Goal: Task Accomplishment & Management: Manage account settings

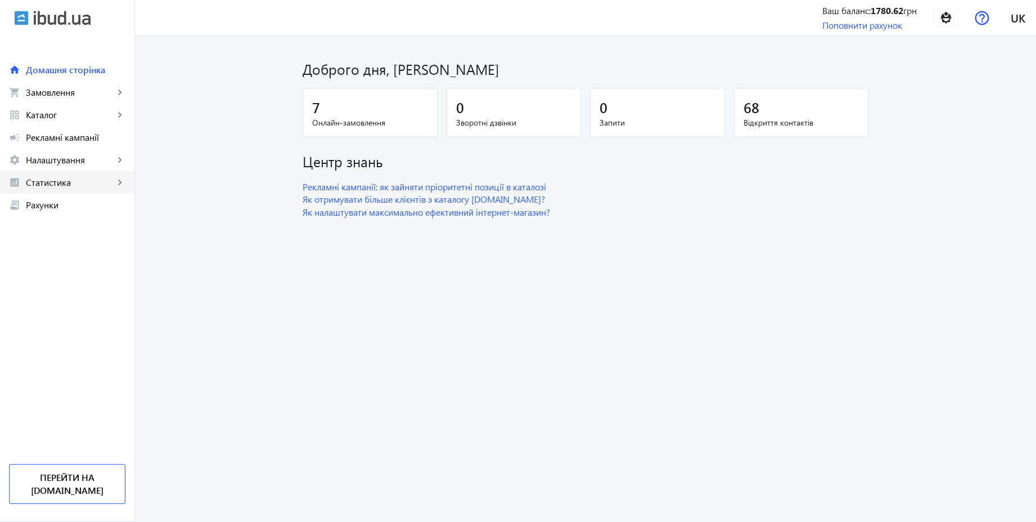
click at [40, 177] on span "Статистика" at bounding box center [70, 182] width 88 height 11
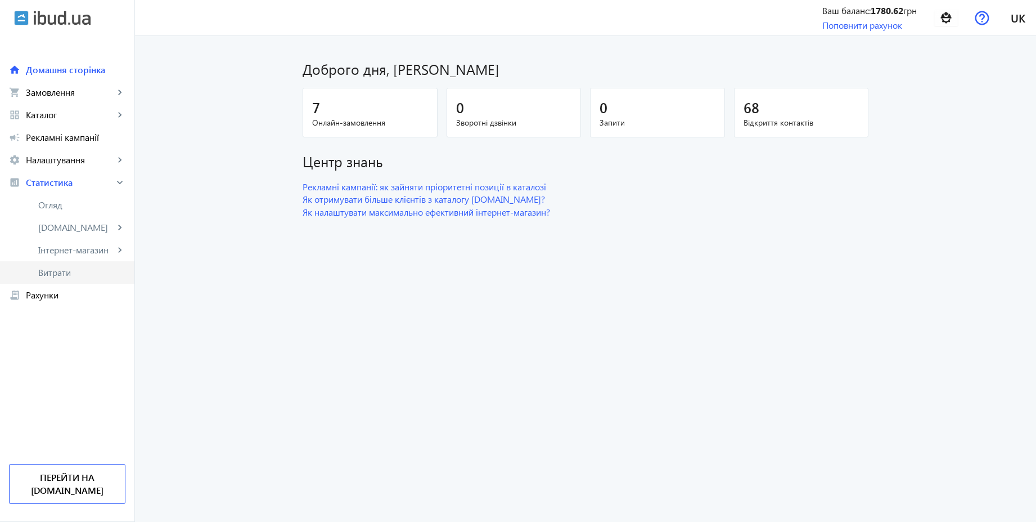
click at [45, 272] on span "Витрати" at bounding box center [81, 272] width 87 height 11
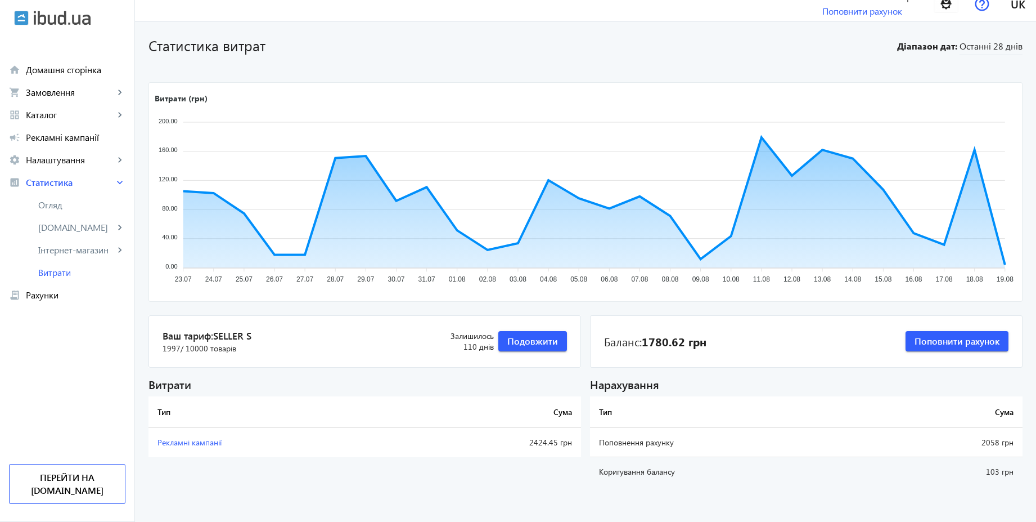
scroll to position [21, 0]
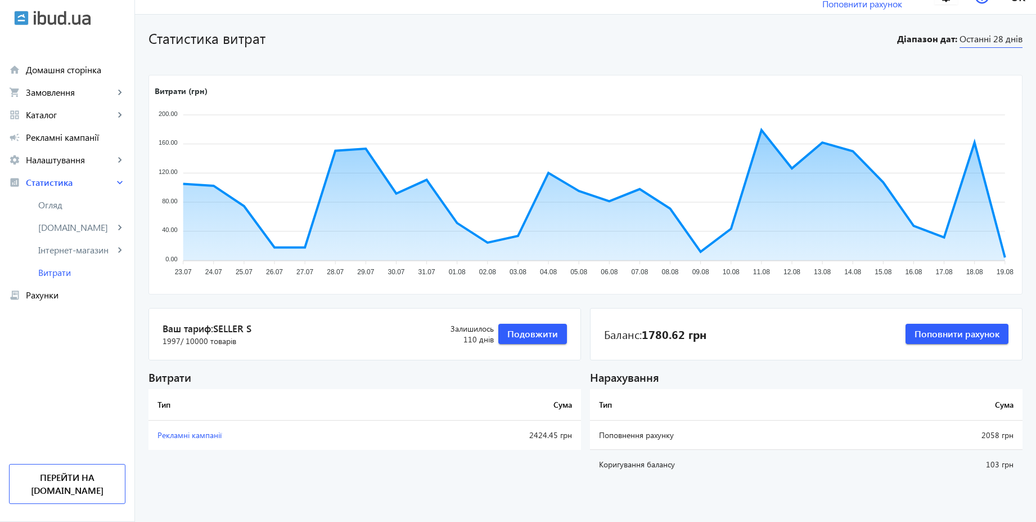
click at [978, 42] on span "Останні 28 днів" at bounding box center [991, 40] width 63 height 15
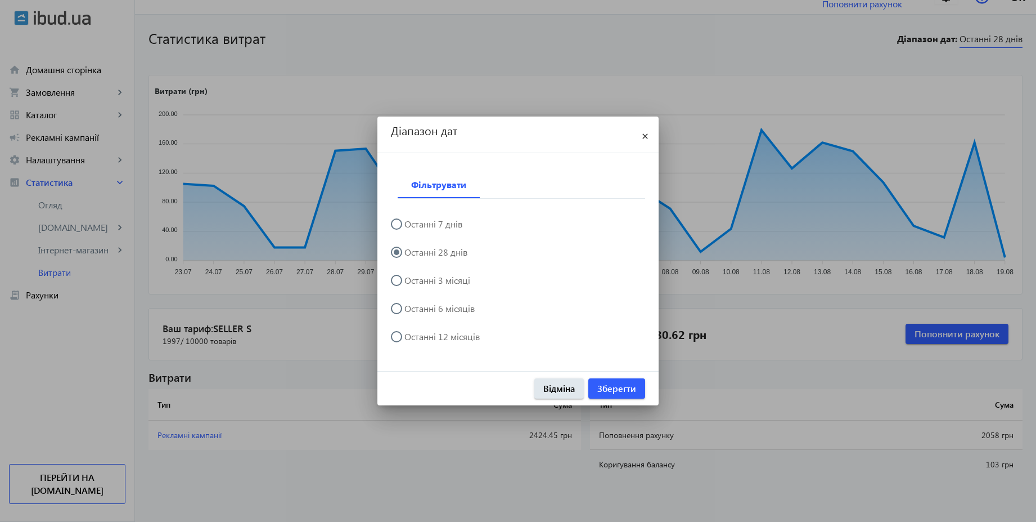
scroll to position [0, 0]
click at [452, 282] on label "Останні 3 місяці" at bounding box center [436, 280] width 68 height 9
click at [413, 282] on input "Останні 3 місяці" at bounding box center [402, 286] width 23 height 23
radio input "true"
click at [627, 386] on span "Зберегти" at bounding box center [616, 388] width 39 height 12
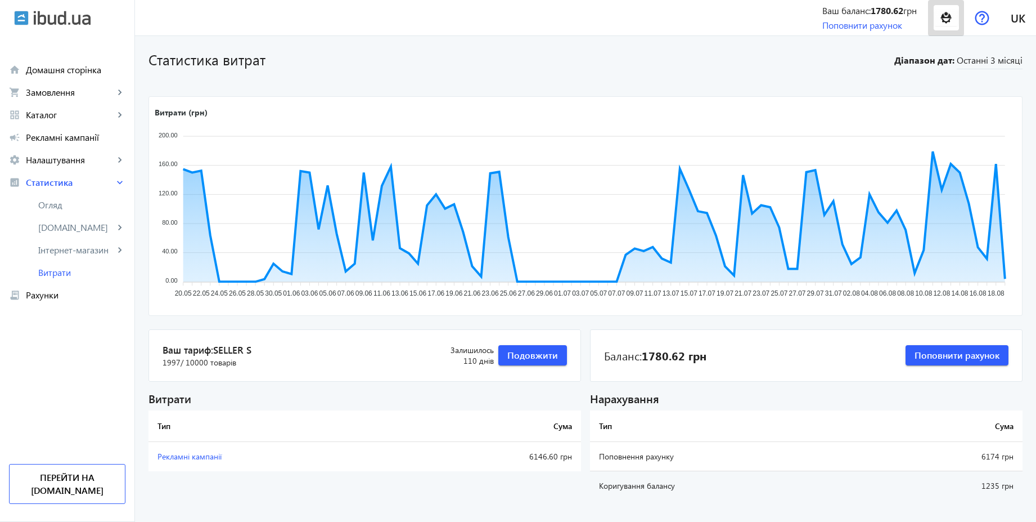
click at [945, 23] on img at bounding box center [946, 17] width 25 height 25
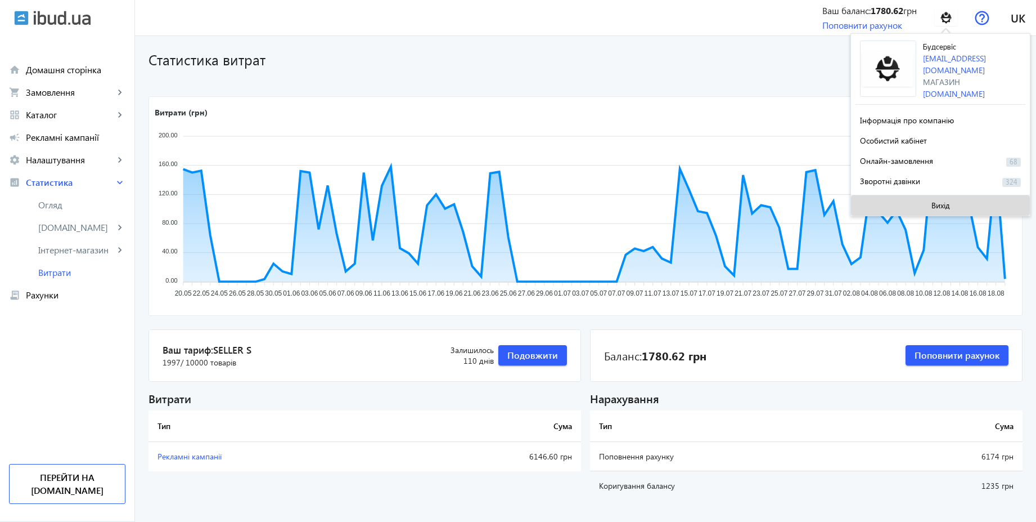
click at [935, 201] on span "Вихід" at bounding box center [941, 205] width 19 height 9
